Goal: Navigation & Orientation: Find specific page/section

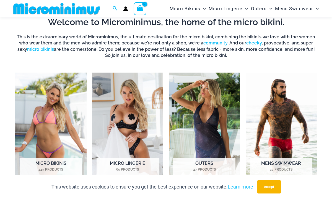
scroll to position [177, 0]
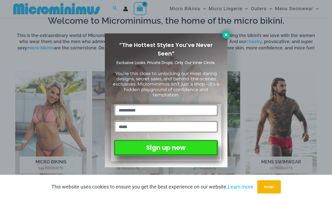
click at [224, 37] on icon at bounding box center [226, 34] width 5 height 5
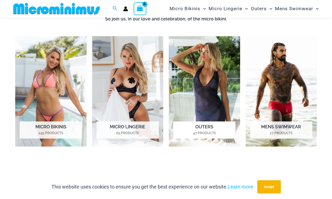
scroll to position [213, 0]
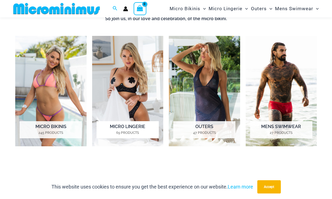
click at [156, 130] on h2 "Micro Lingerie 69 Products" at bounding box center [128, 129] width 62 height 17
click at [198, 108] on img "Visit product category Outers" at bounding box center [204, 91] width 71 height 111
click at [48, 99] on img "Visit product category Micro Bikinis" at bounding box center [50, 91] width 71 height 111
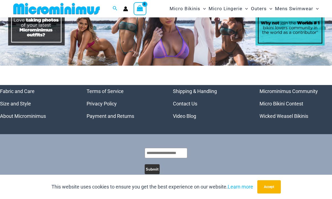
scroll to position [2304, 0]
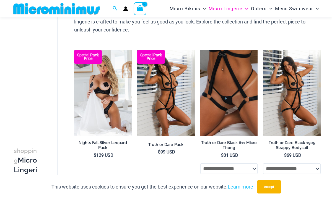
scroll to position [62, 0]
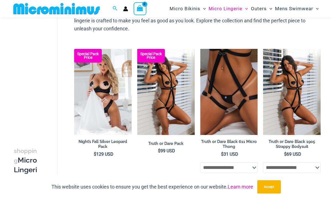
click at [238, 185] on link "Learn more" at bounding box center [240, 187] width 25 height 6
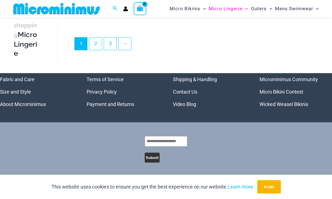
scroll to position [1209, 0]
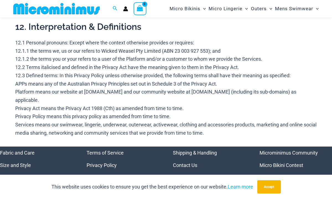
scroll to position [1934, 0]
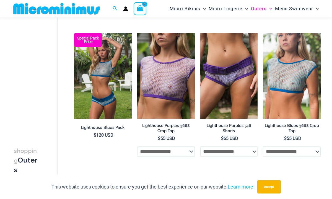
scroll to position [493, 0]
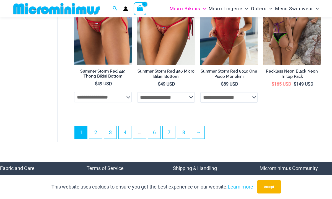
scroll to position [1212, 0]
